Goal: Task Accomplishment & Management: Manage account settings

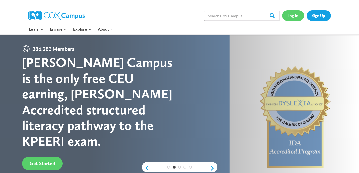
click at [291, 20] on link "Log In" at bounding box center [294, 15] width 22 height 10
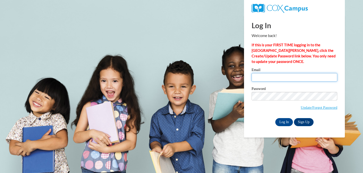
drag, startPoint x: 0, startPoint y: 0, endPoint x: 285, endPoint y: 73, distance: 294.6
click at [285, 73] on input "Email" at bounding box center [295, 77] width 86 height 9
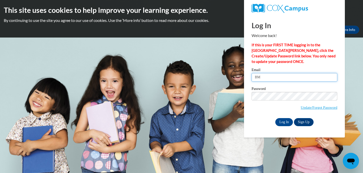
type input "BMassey5613@stu.southernregional.edu"
click at [277, 101] on span "Update/Forgot Password" at bounding box center [295, 102] width 86 height 21
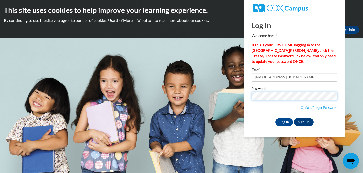
click at [275, 118] on input "Log In" at bounding box center [284, 122] width 18 height 8
click at [286, 119] on input "Log In" at bounding box center [284, 122] width 18 height 8
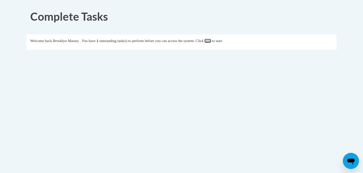
click at [211, 41] on link "here" at bounding box center [208, 41] width 6 height 4
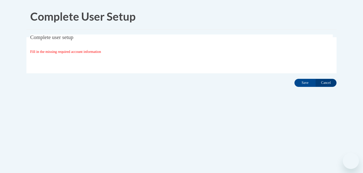
click at [306, 90] on div "Complete User Setup Complete user setup Fill in the missing required account in…" at bounding box center [182, 61] width 318 height 115
click at [302, 84] on input "Save" at bounding box center [305, 83] width 21 height 8
click at [308, 82] on input "Save" at bounding box center [305, 83] width 21 height 8
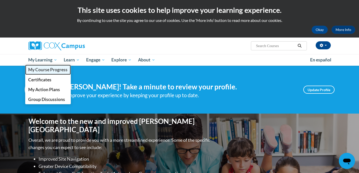
click at [44, 70] on span "My Course Progress" at bounding box center [47, 69] width 39 height 5
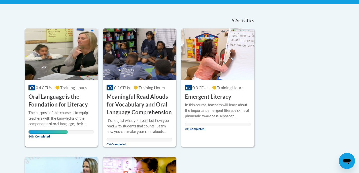
click at [43, 95] on h3 "Oral Language is the Foundation for Literacy" at bounding box center [62, 101] width 66 height 16
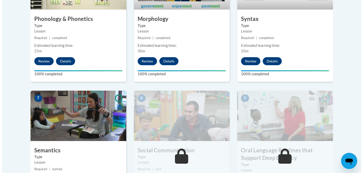
scroll to position [429, 0]
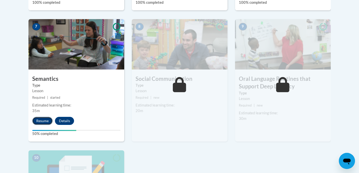
click at [41, 124] on button "Resume" at bounding box center [42, 121] width 20 height 8
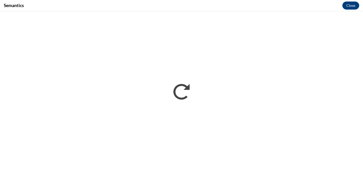
scroll to position [0, 0]
